Goal: Transaction & Acquisition: Purchase product/service

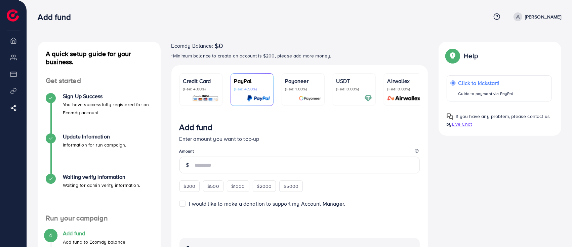
click at [304, 17] on div "Add fund" at bounding box center [264, 17] width 453 height 10
click at [521, 16] on span at bounding box center [518, 16] width 9 height 9
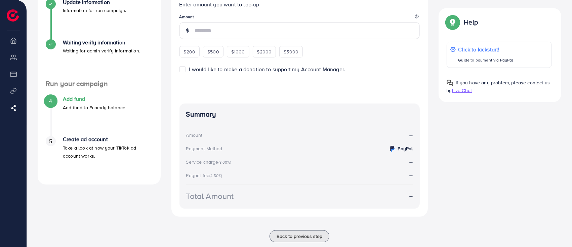
scroll to position [45, 0]
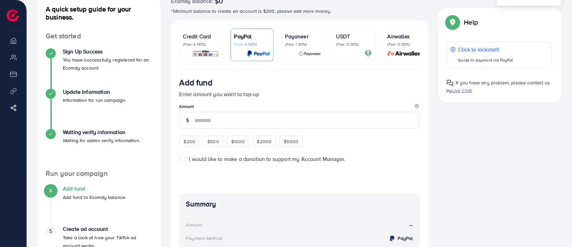
click at [340, 42] on p "(Fee: 0.00%)" at bounding box center [355, 44] width 36 height 5
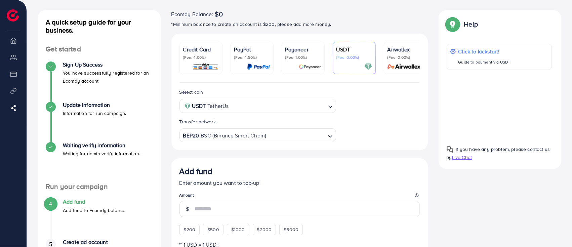
scroll to position [29, 0]
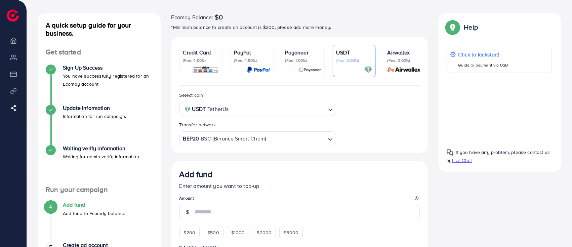
click at [460, 200] on div "A quick setup guide for your business. Get started Sign Up Success You have suc…" at bounding box center [299, 246] width 535 height 467
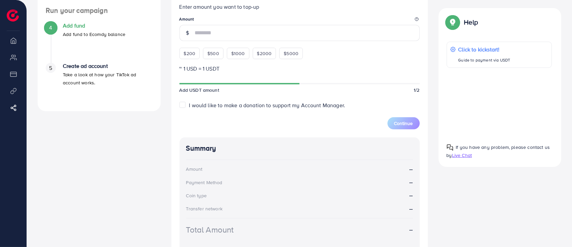
scroll to position [0, 0]
